Goal: Task Accomplishment & Management: Complete application form

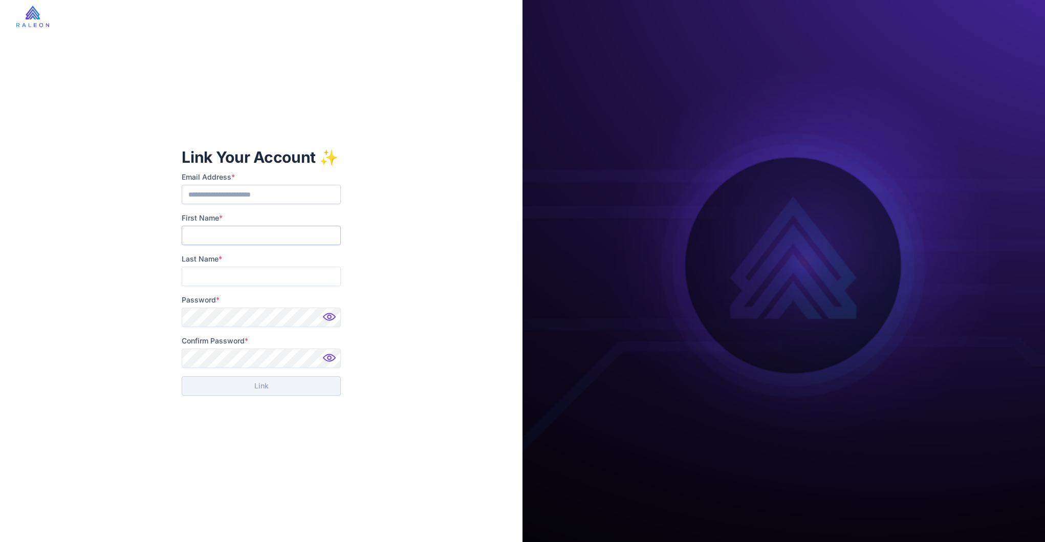
click at [274, 238] on input "First Name *" at bounding box center [261, 235] width 159 height 19
type input "**********"
type input "********"
click at [250, 389] on button "Link" at bounding box center [261, 385] width 159 height 19
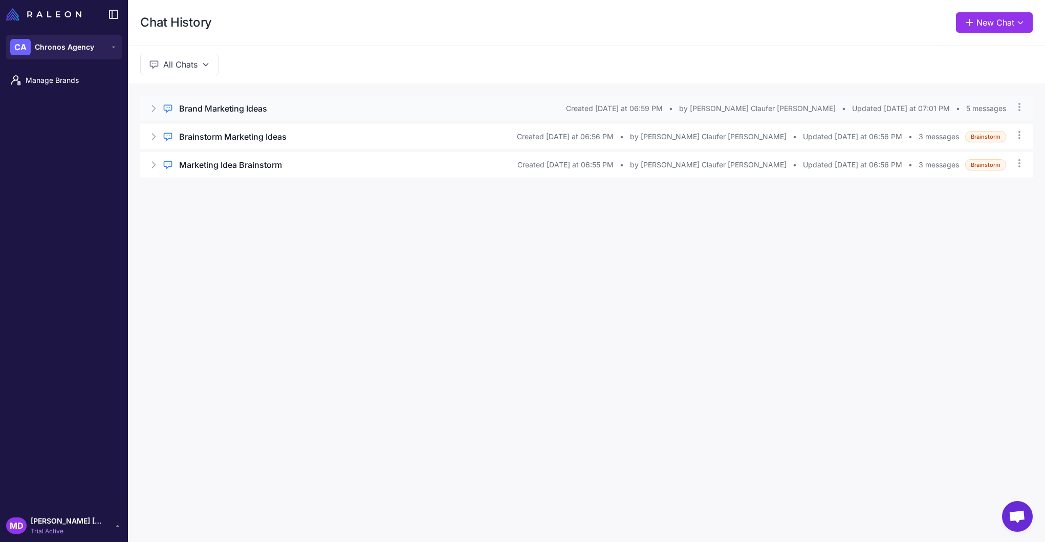
click at [154, 112] on icon at bounding box center [153, 108] width 10 height 10
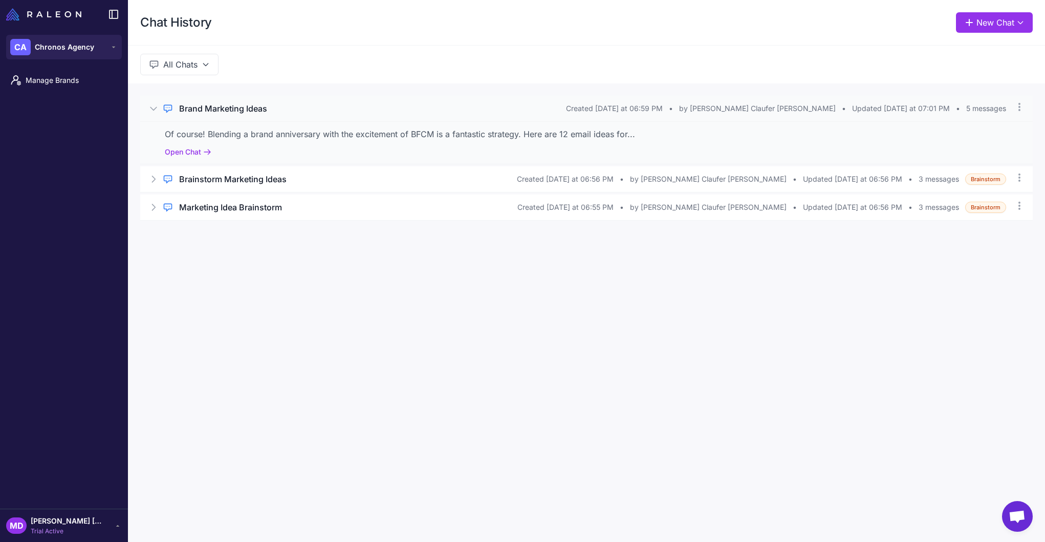
click at [154, 112] on icon at bounding box center [153, 108] width 10 height 10
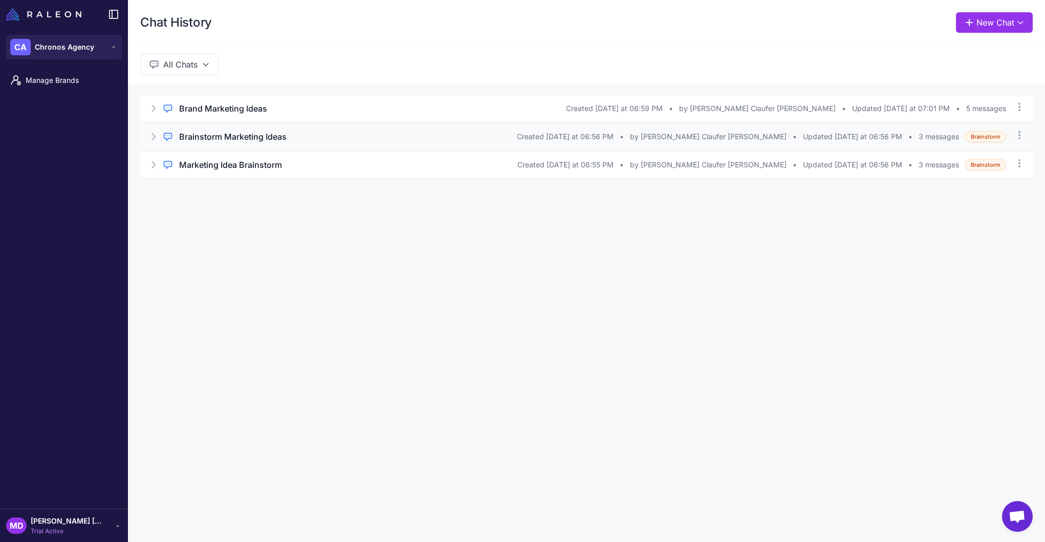
click at [153, 137] on icon at bounding box center [153, 137] width 10 height 10
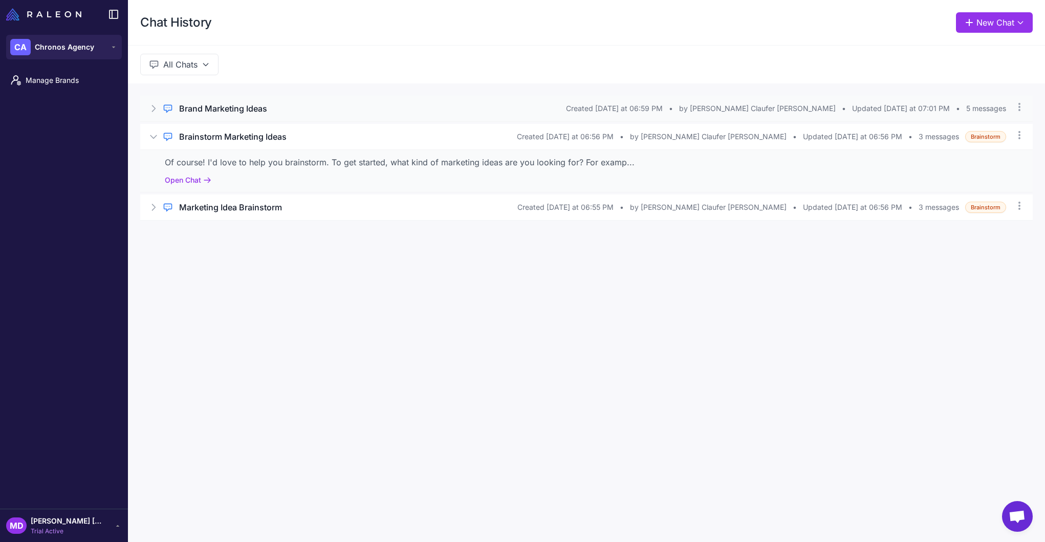
click at [145, 100] on div "Regular Chat Brand Marketing Ideas Created [DATE] at 06:59 PM • by [PERSON_NAME…" at bounding box center [586, 109] width 892 height 26
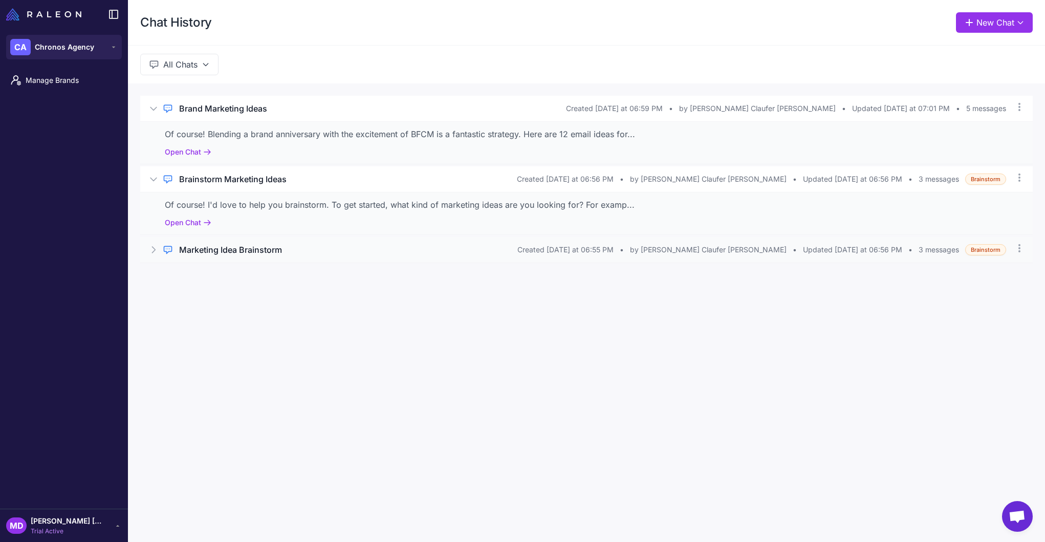
click at [152, 242] on div "Regular Chat Marketing Idea Brainstorm Created [DATE] at 06:55 PM • by [PERSON_…" at bounding box center [586, 250] width 892 height 26
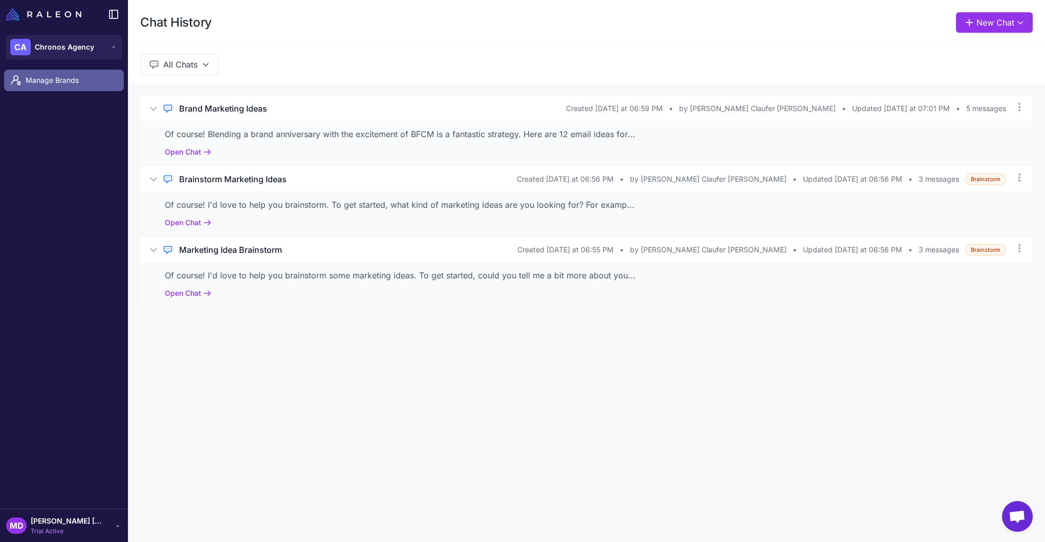
click at [68, 82] on span "Manage Brands" at bounding box center [71, 80] width 90 height 11
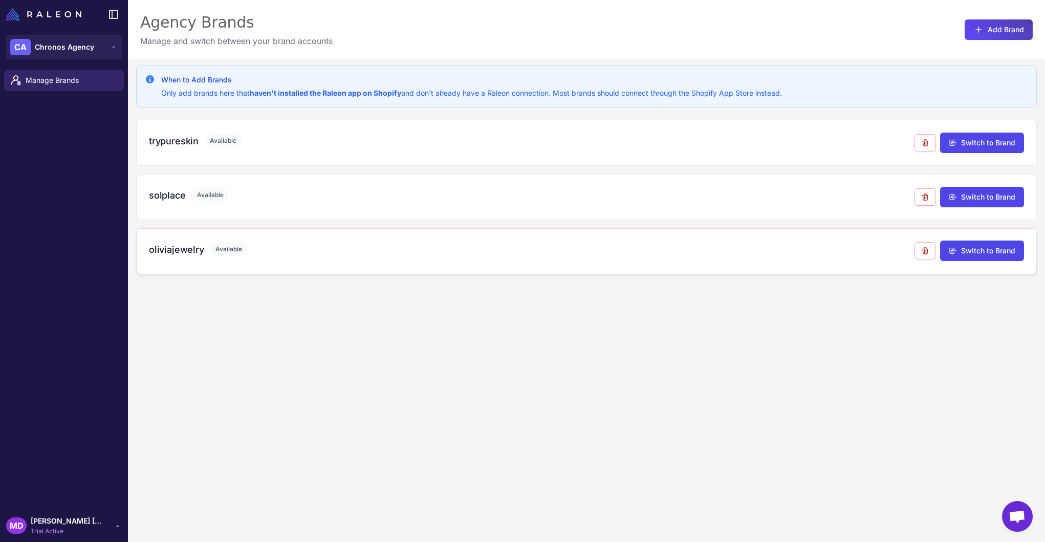
drag, startPoint x: 965, startPoint y: 340, endPoint x: 804, endPoint y: 252, distance: 183.0
click at [965, 340] on div "When to Add Brands Only add brands here that haven't installed the Raleon app o…" at bounding box center [586, 330] width 917 height 542
click at [168, 139] on h3 "trypureskin" at bounding box center [174, 141] width 50 height 14
click at [481, 141] on div "trypureskin Available" at bounding box center [531, 141] width 765 height 14
